Goal: Use online tool/utility: Utilize a website feature to perform a specific function

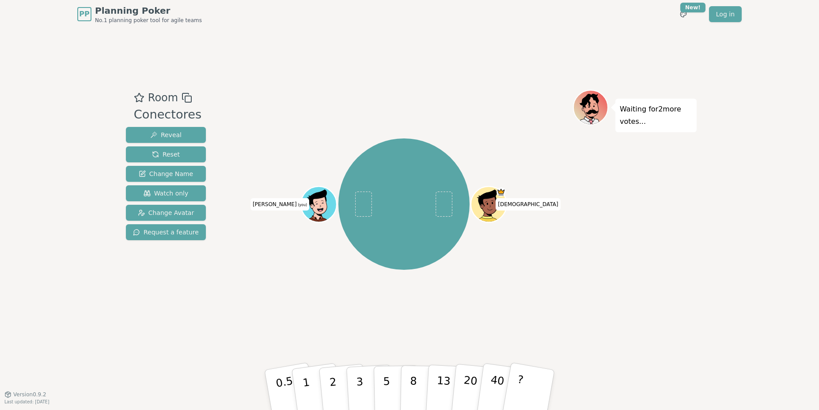
click at [513, 78] on div "Room Conectores Reveal Reset Change Name Watch only Change Avatar Request a fea…" at bounding box center [409, 210] width 574 height 365
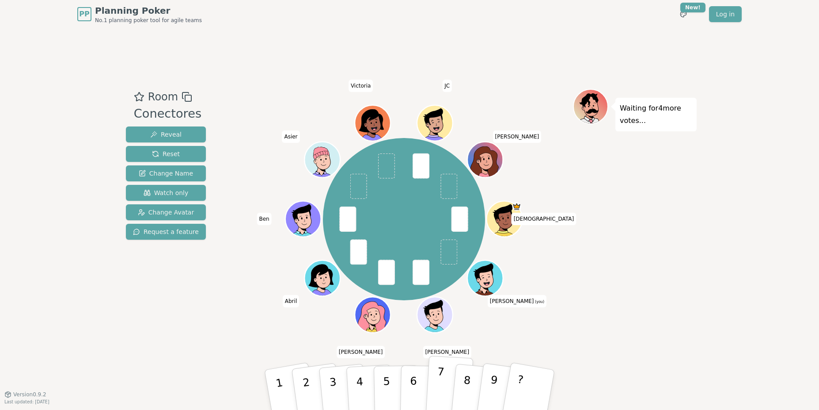
click at [446, 377] on button "7" at bounding box center [450, 389] width 48 height 69
click at [283, 381] on button "1" at bounding box center [290, 389] width 55 height 73
click at [334, 381] on p "3" at bounding box center [333, 391] width 11 height 48
click at [333, 363] on button "3" at bounding box center [343, 390] width 50 height 70
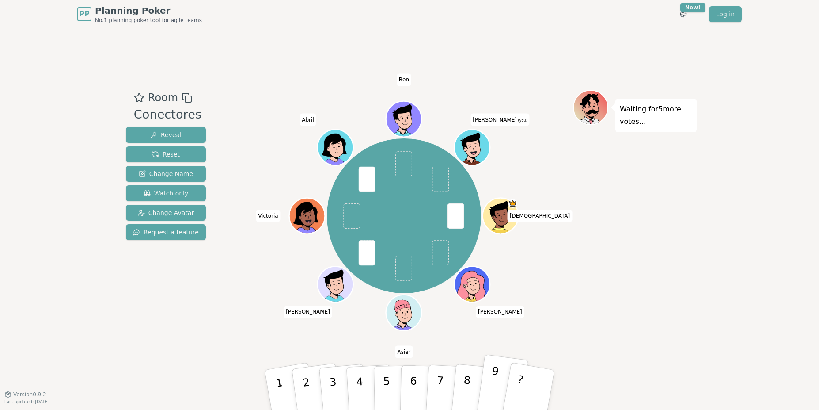
click at [489, 383] on button "9" at bounding box center [502, 390] width 53 height 72
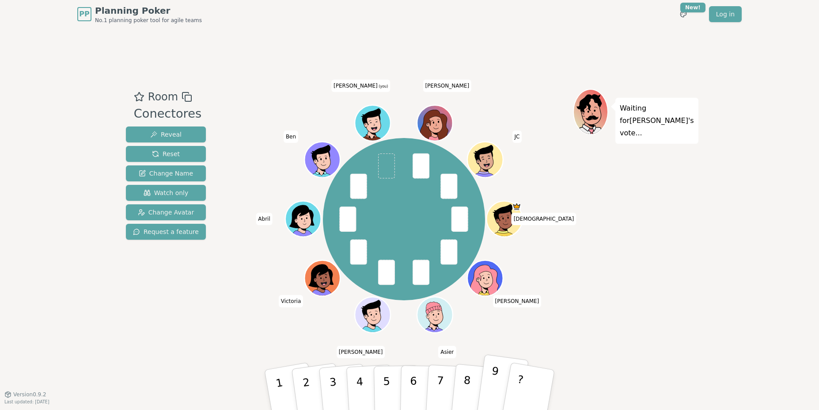
click at [495, 377] on p "9" at bounding box center [492, 389] width 13 height 48
